Goal: Navigation & Orientation: Find specific page/section

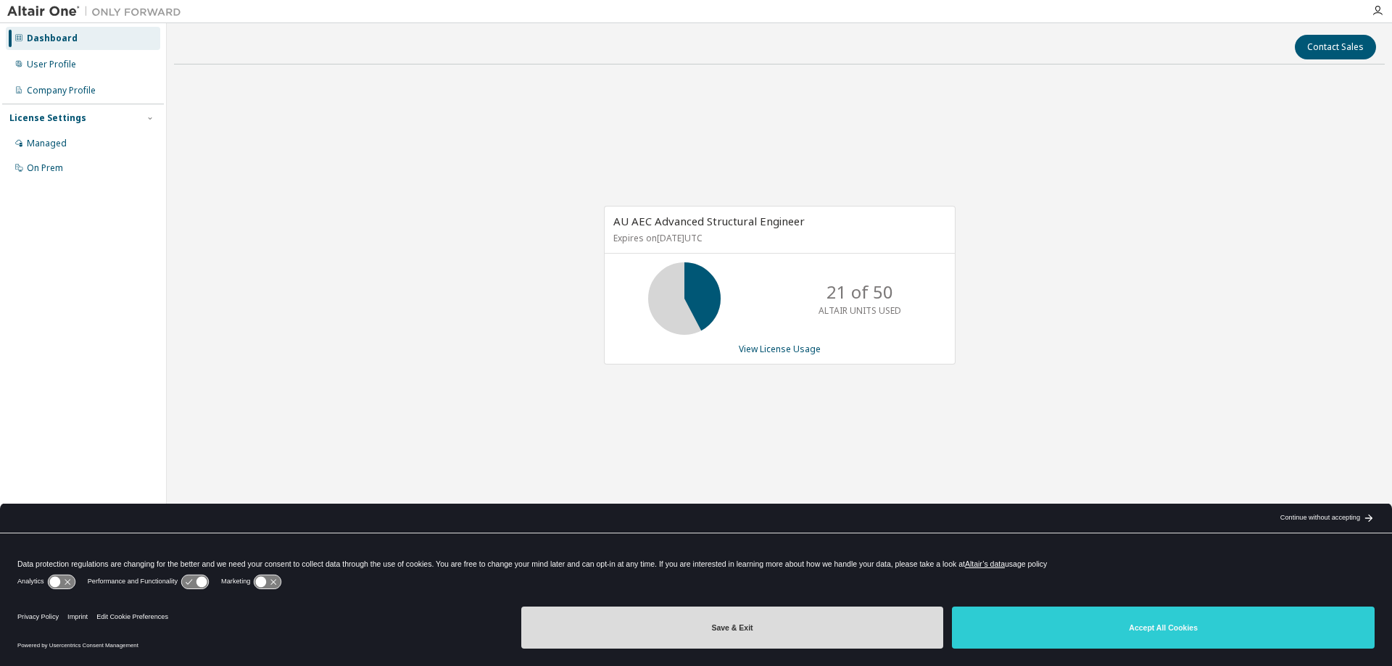
click at [885, 627] on button "Save & Exit" at bounding box center [732, 628] width 423 height 42
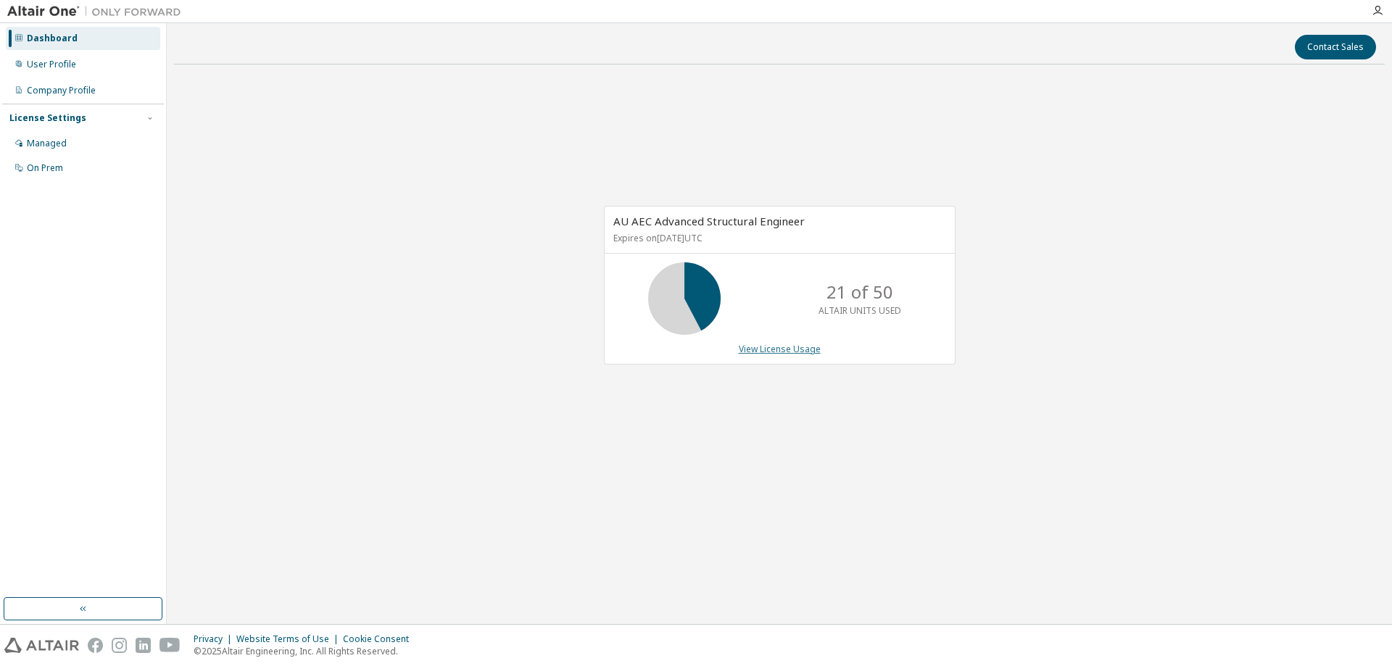
click at [803, 347] on link "View License Usage" at bounding box center [780, 349] width 82 height 12
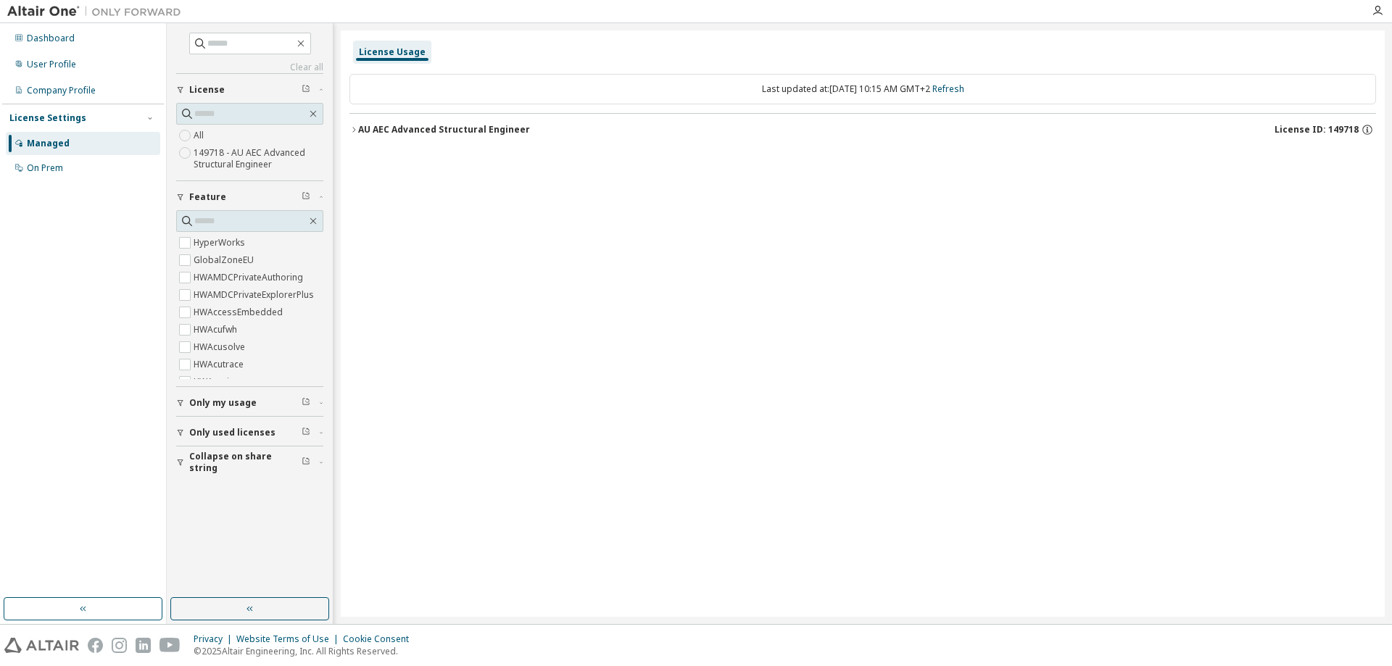
click at [356, 128] on icon "button" at bounding box center [353, 129] width 9 height 9
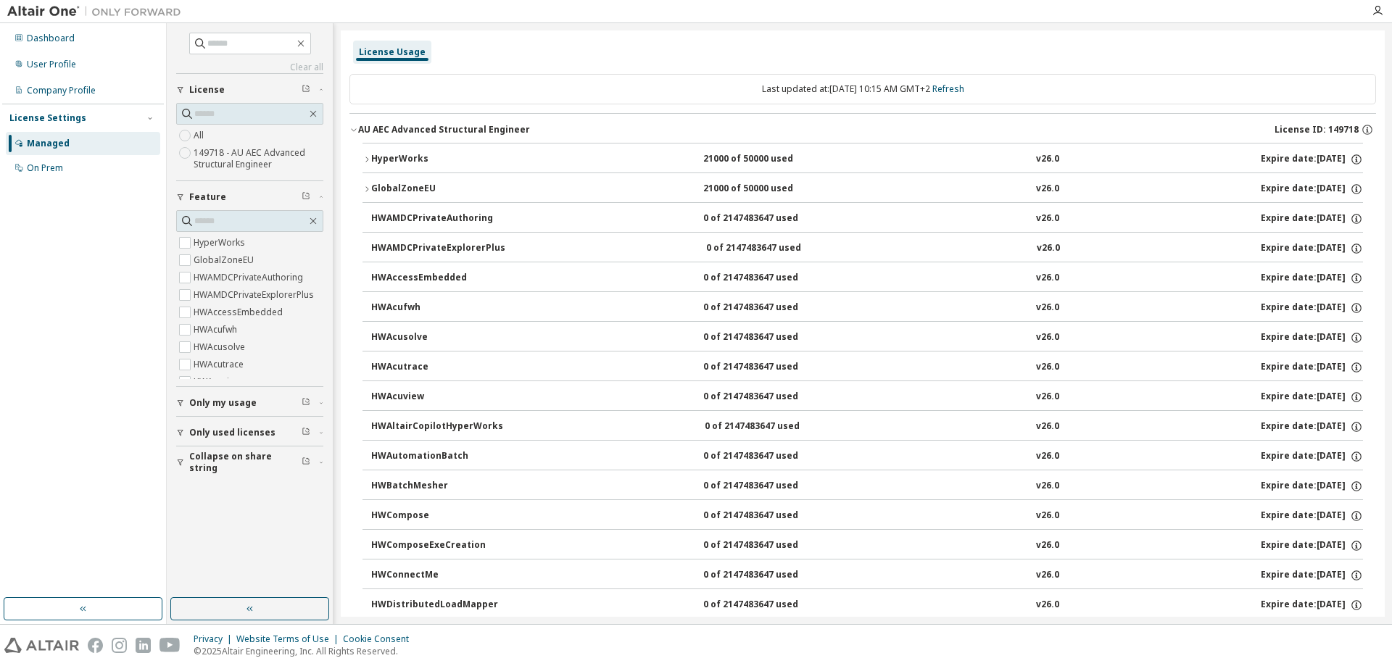
click at [355, 129] on icon "button" at bounding box center [353, 129] width 9 height 9
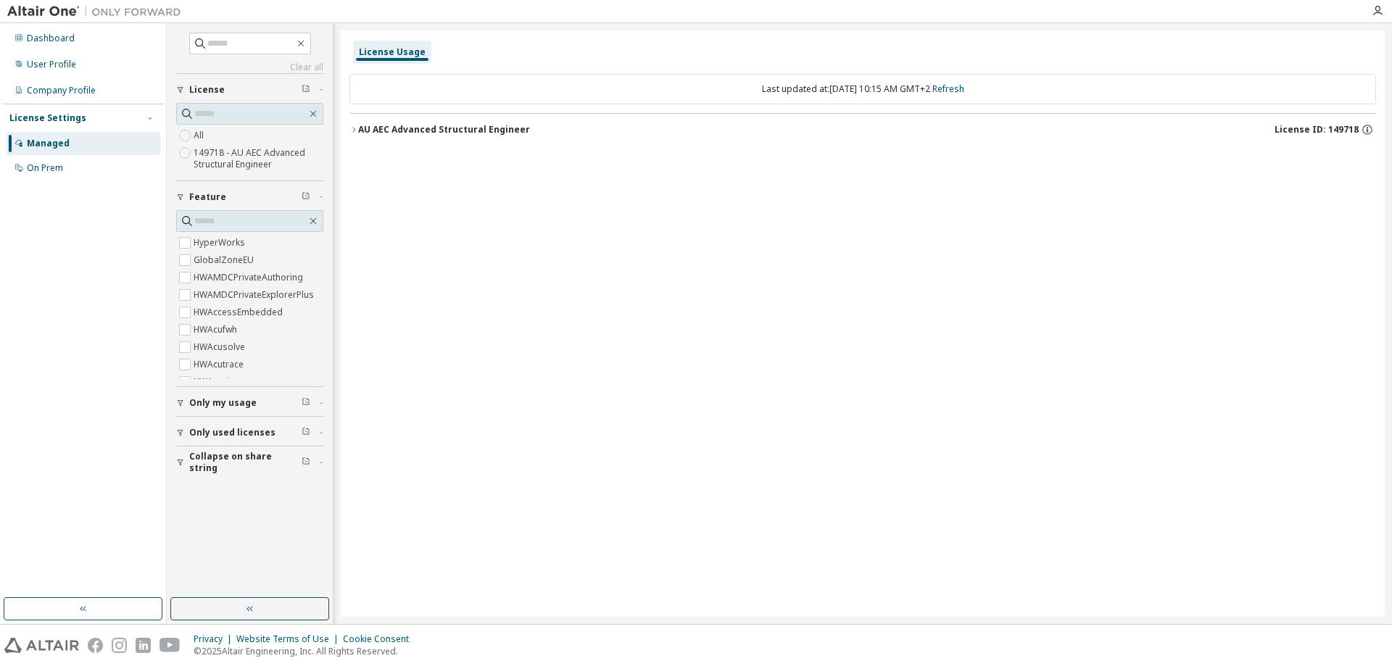
click at [46, 141] on div "Managed" at bounding box center [48, 144] width 43 height 12
click at [57, 166] on div "On Prem" at bounding box center [45, 168] width 36 height 12
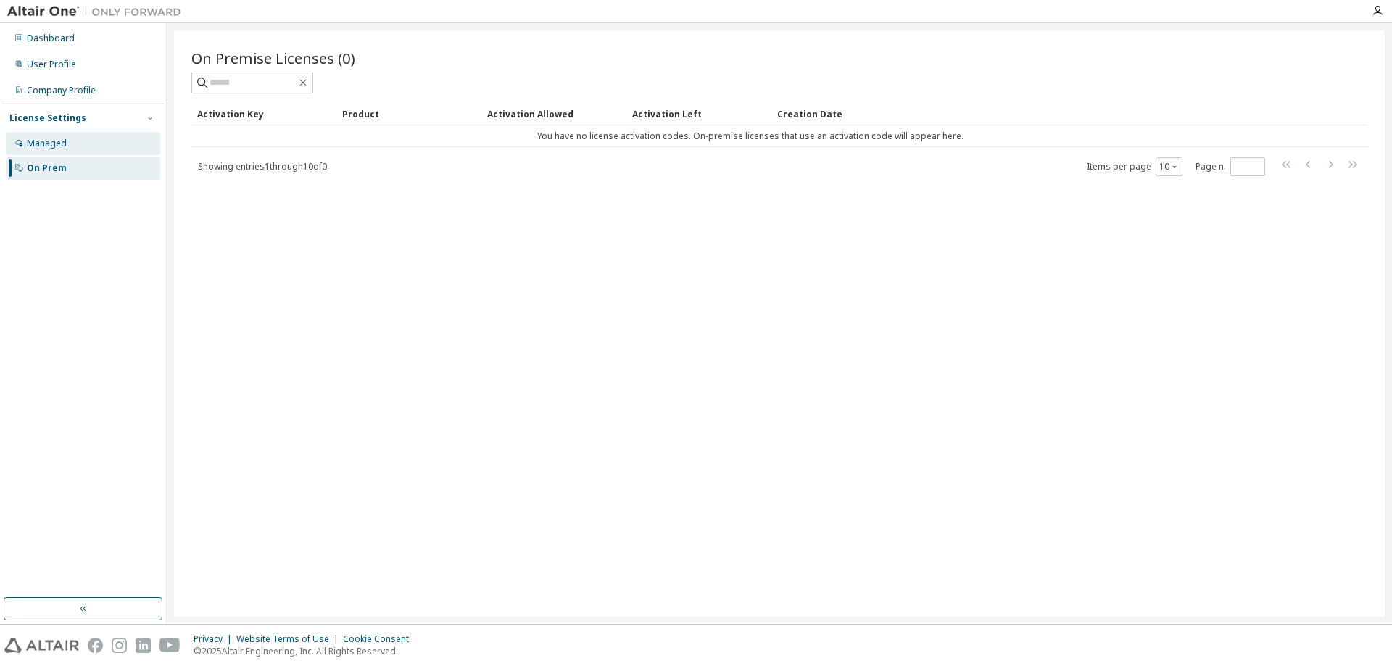
drag, startPoint x: 77, startPoint y: 138, endPoint x: 76, endPoint y: 145, distance: 7.3
click at [77, 137] on div "Managed" at bounding box center [83, 143] width 154 height 23
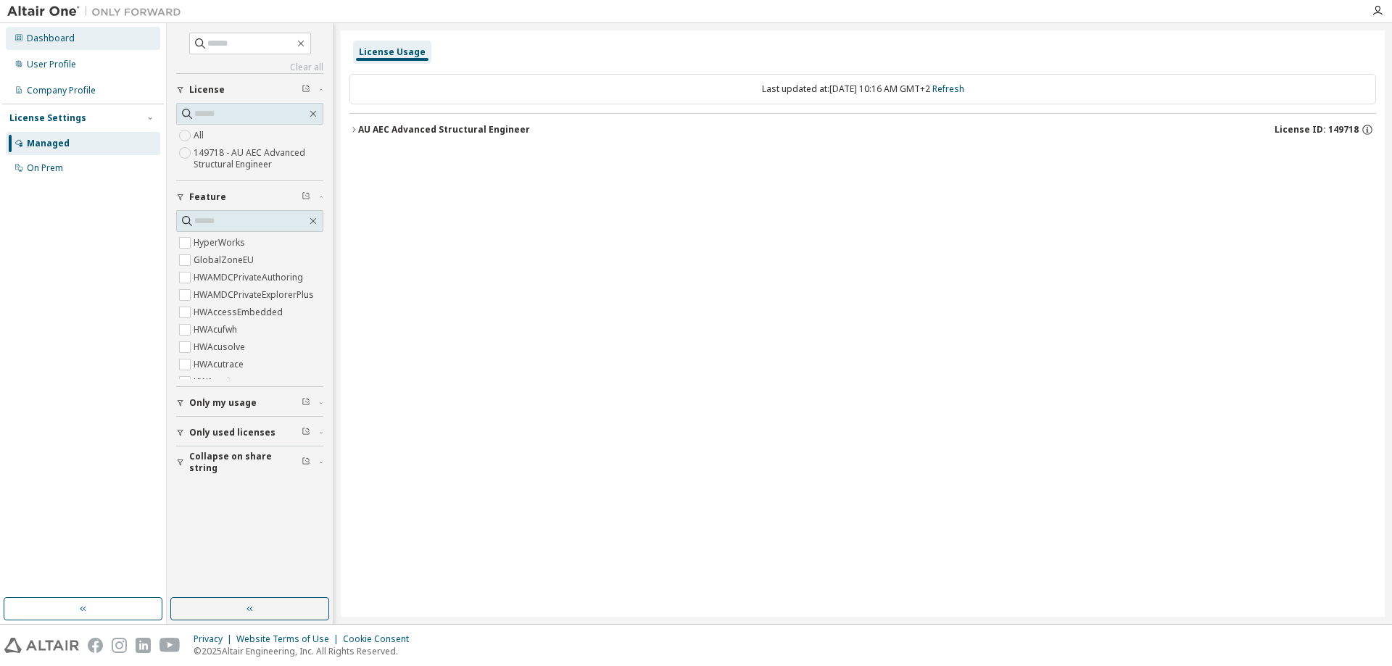
click at [59, 34] on div "Dashboard" at bounding box center [51, 39] width 48 height 12
